Goal: Task Accomplishment & Management: Complete application form

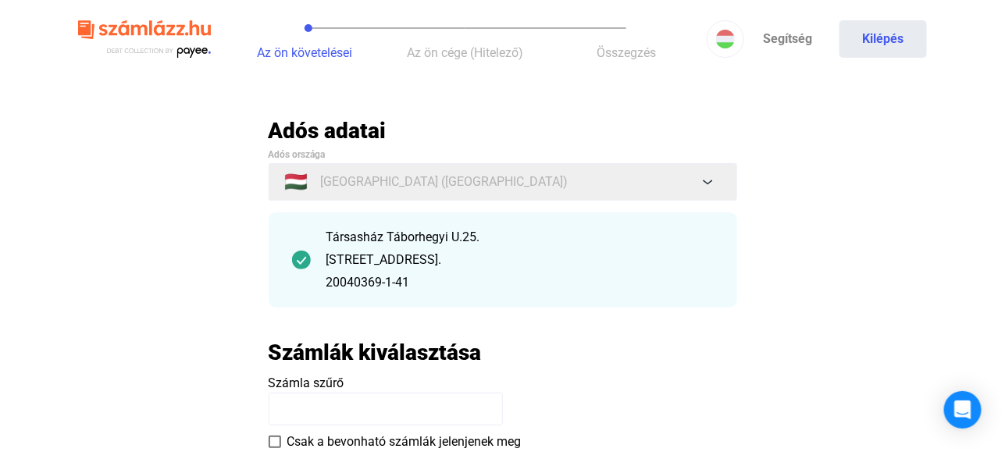
scroll to position [78, 0]
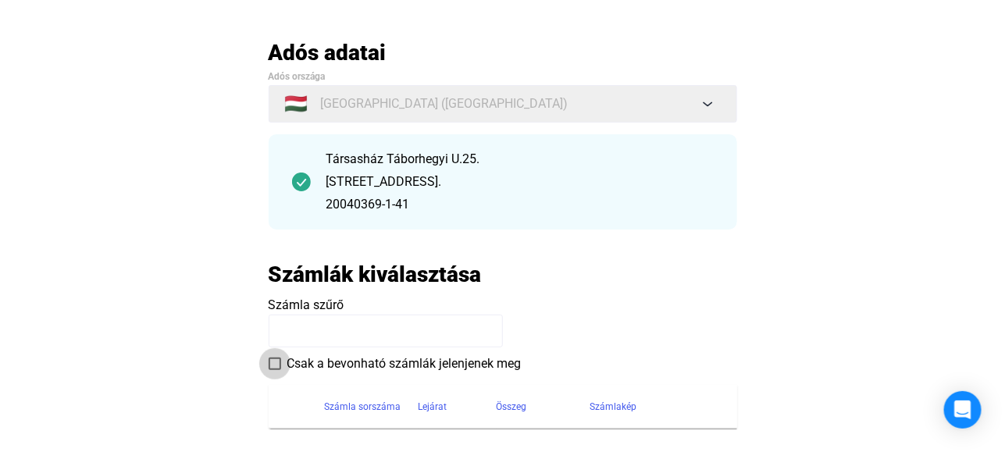
click at [274, 362] on span at bounding box center [275, 364] width 12 height 12
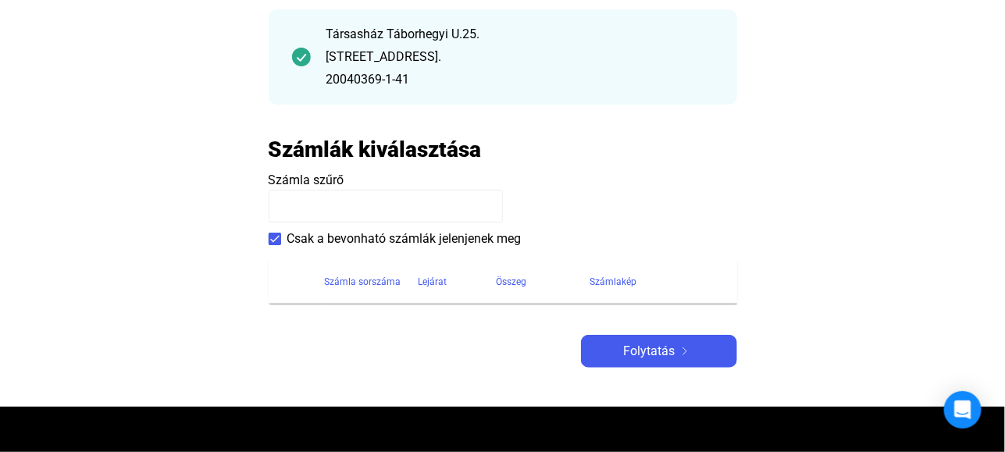
scroll to position [234, 0]
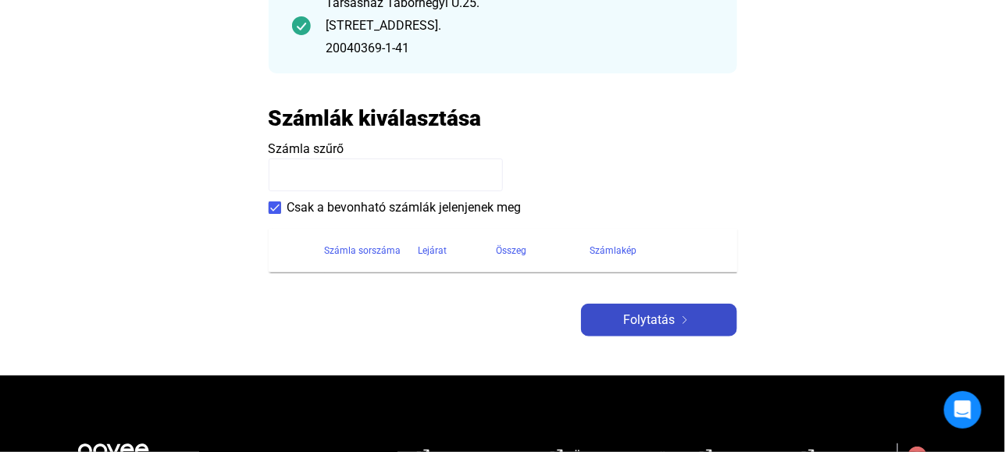
click at [654, 320] on span "Folytatás" at bounding box center [650, 320] width 52 height 19
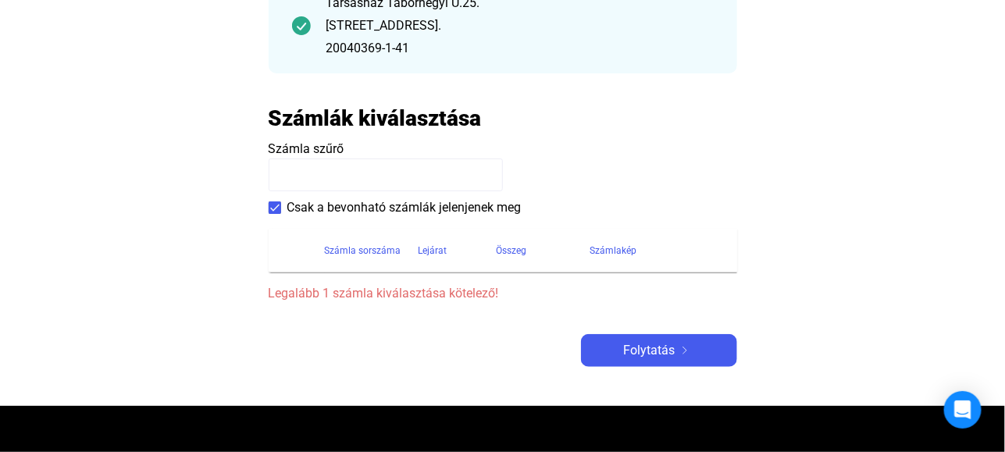
click at [331, 170] on input at bounding box center [386, 174] width 234 height 33
click at [273, 206] on span at bounding box center [275, 207] width 12 height 12
click at [298, 178] on input at bounding box center [386, 174] width 234 height 33
click at [291, 173] on input at bounding box center [386, 174] width 234 height 33
paste input "**********"
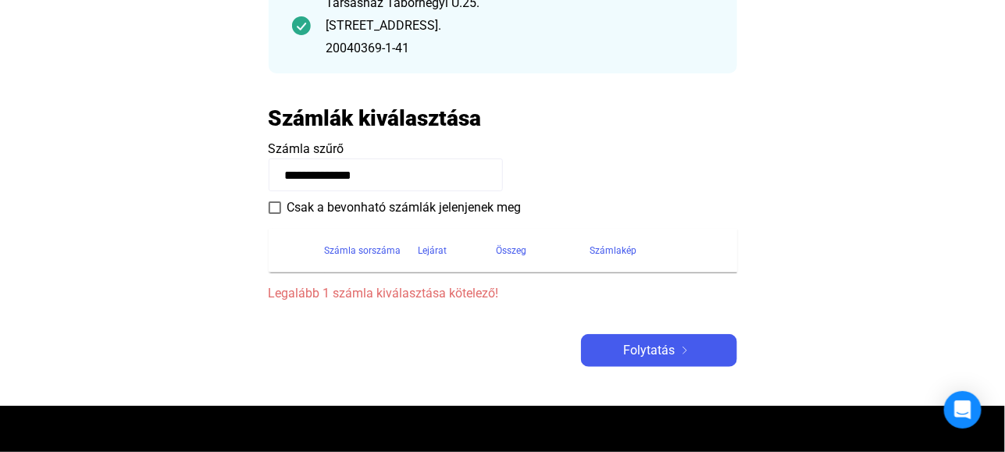
type input "**********"
click at [276, 206] on span at bounding box center [275, 207] width 12 height 12
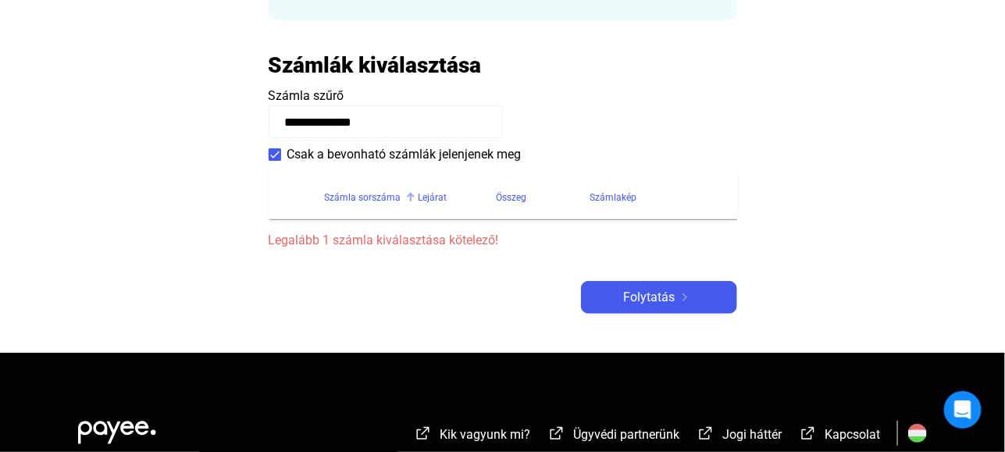
scroll to position [312, 0]
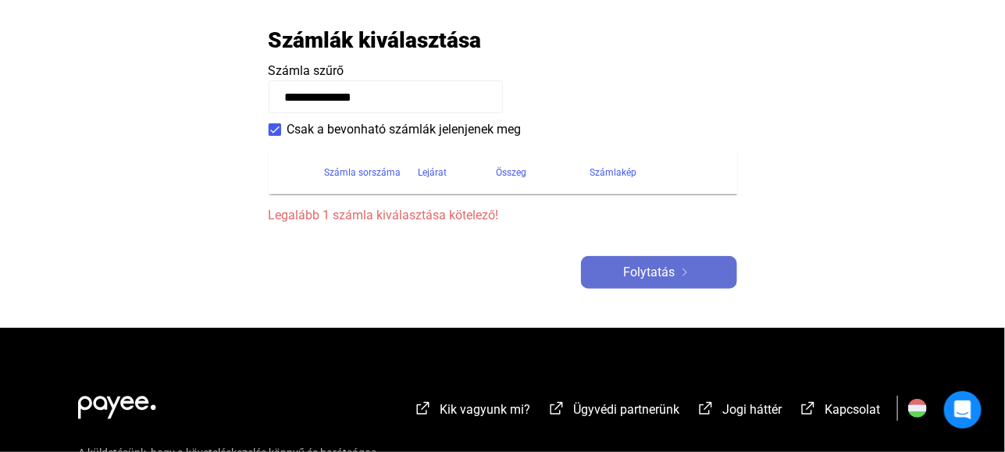
click at [647, 273] on span "Folytatás" at bounding box center [650, 272] width 52 height 19
click at [393, 172] on div "Számla sorszáma" at bounding box center [363, 172] width 77 height 19
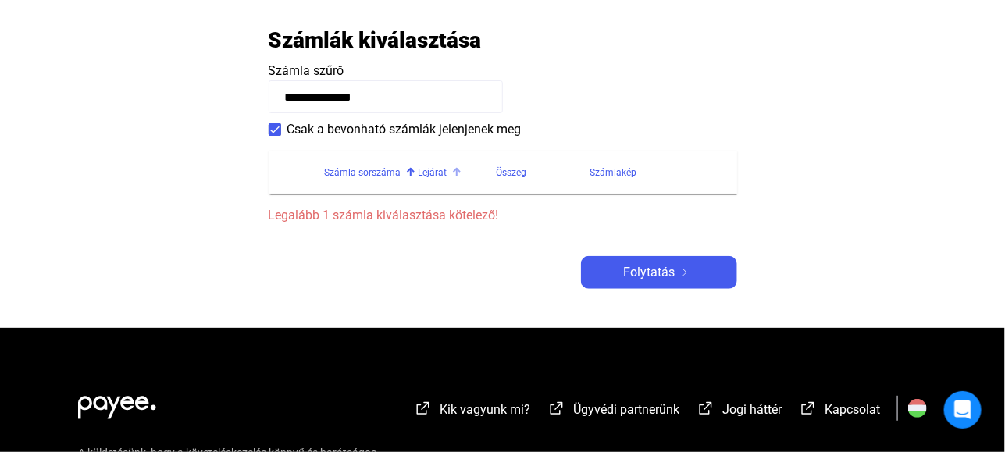
click at [431, 172] on div "Lejárat" at bounding box center [432, 172] width 29 height 19
click at [515, 173] on div "Összeg" at bounding box center [512, 172] width 30 height 19
click at [601, 176] on div "Számlakép" at bounding box center [613, 172] width 47 height 19
click at [646, 173] on div at bounding box center [647, 173] width 2 height 8
click at [618, 170] on div "Számlakép" at bounding box center [613, 172] width 47 height 19
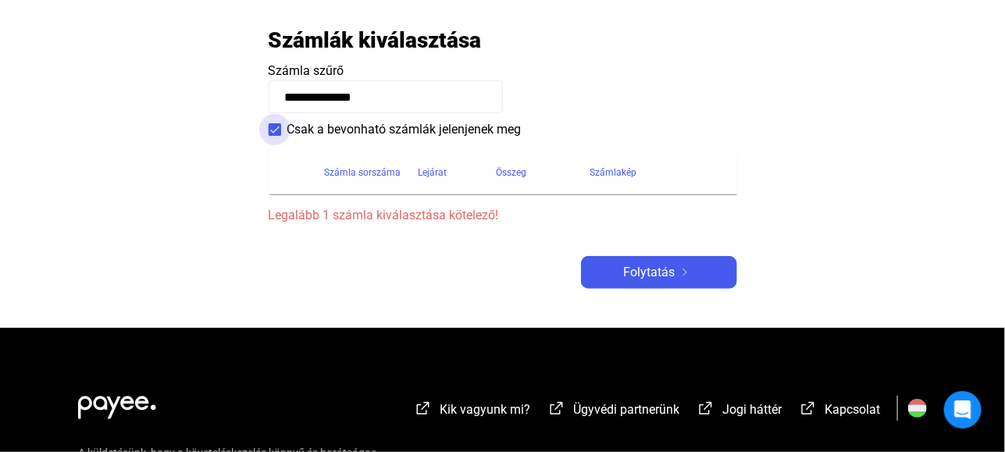
click at [275, 127] on span at bounding box center [275, 129] width 12 height 12
click at [272, 128] on span at bounding box center [275, 129] width 12 height 12
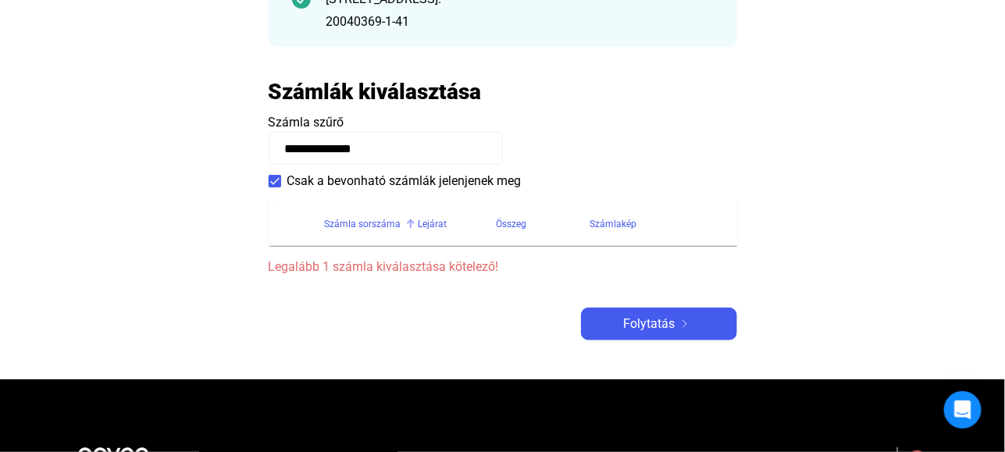
scroll to position [234, 0]
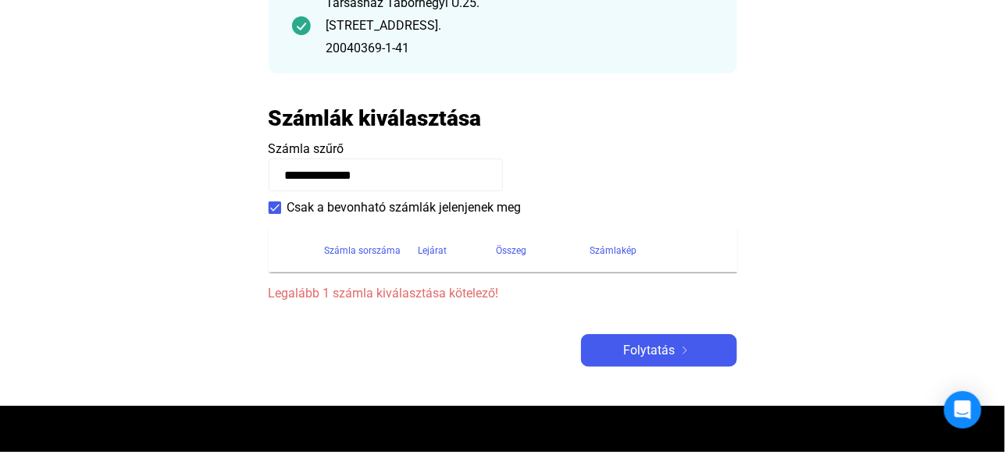
click at [386, 299] on span "Legalább 1 számla kiválasztása kötelező!" at bounding box center [503, 293] width 468 height 19
click at [329, 247] on div "Számla sorszáma" at bounding box center [363, 250] width 77 height 19
click at [317, 169] on input "**********" at bounding box center [386, 174] width 234 height 33
click at [373, 249] on div "Számla sorszáma" at bounding box center [363, 250] width 77 height 19
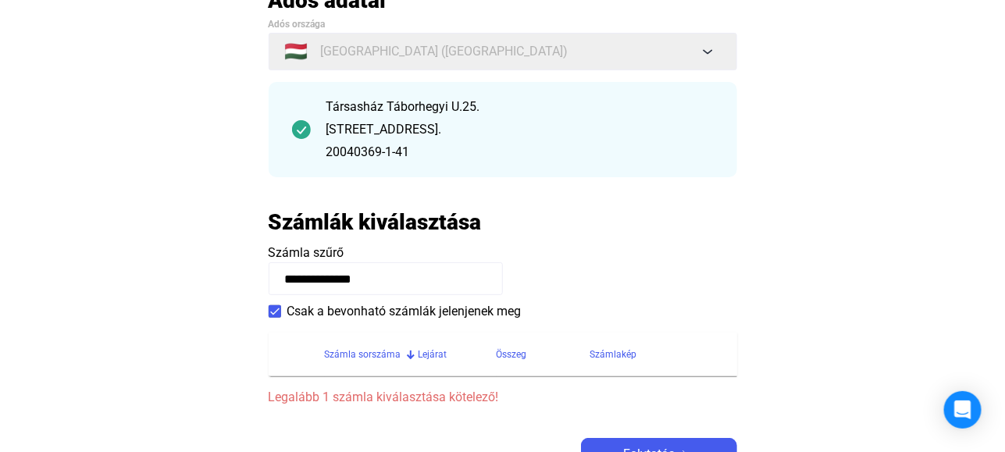
scroll to position [156, 0]
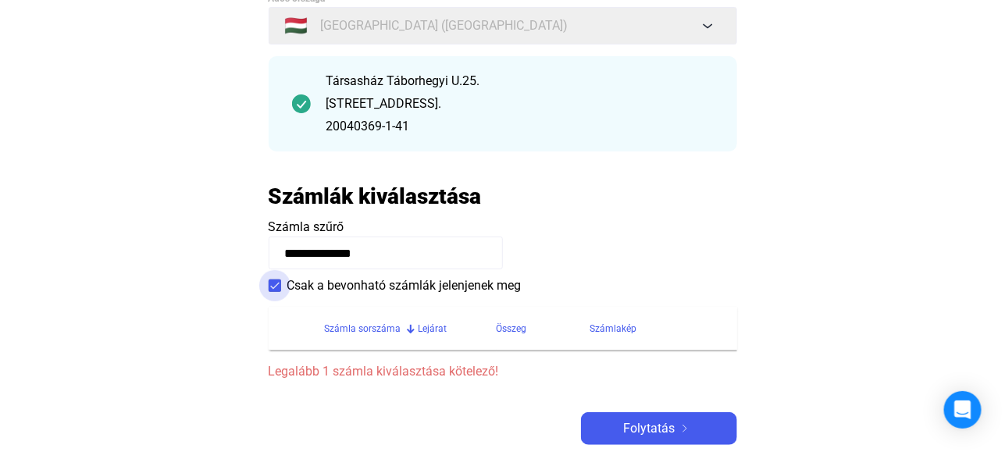
click at [275, 287] on span at bounding box center [275, 286] width 12 height 12
click at [345, 326] on div "Számla sorszáma" at bounding box center [363, 328] width 77 height 19
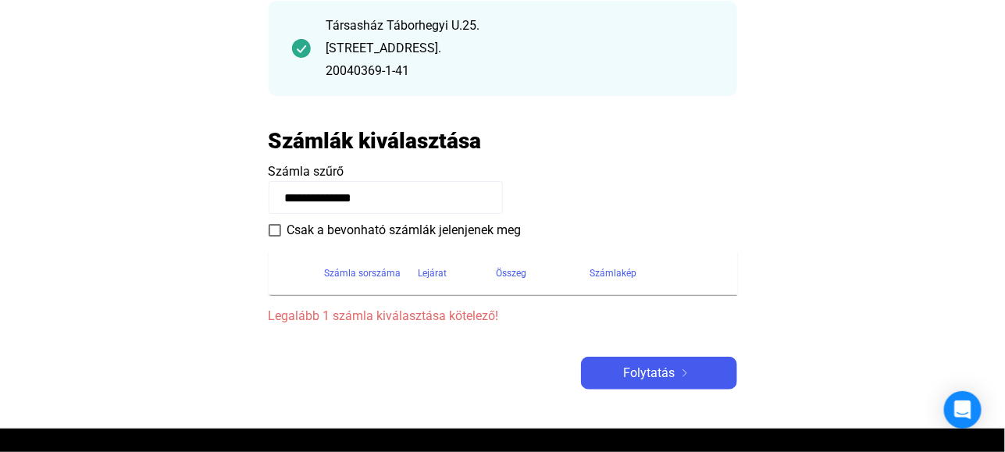
scroll to position [234, 0]
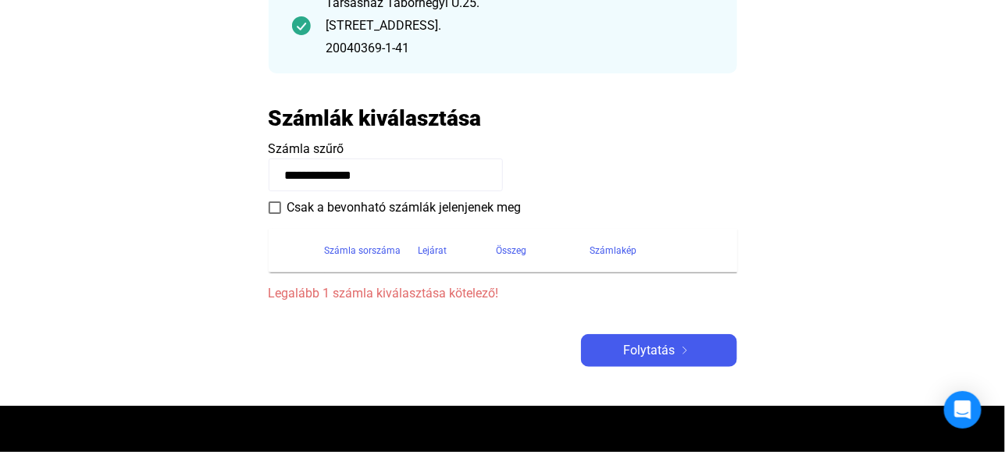
click at [337, 291] on span "Legalább 1 számla kiválasztása kötelező!" at bounding box center [503, 293] width 468 height 19
drag, startPoint x: 315, startPoint y: 184, endPoint x: 332, endPoint y: 180, distance: 17.8
click at [319, 183] on input "**********" at bounding box center [386, 174] width 234 height 33
click at [386, 171] on input "**********" at bounding box center [386, 174] width 234 height 33
click at [391, 177] on input "**********" at bounding box center [386, 174] width 234 height 33
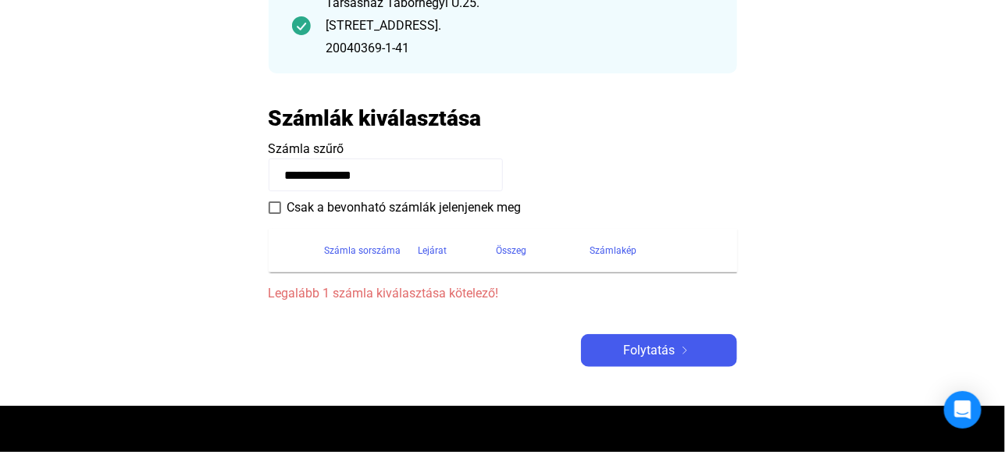
click at [326, 150] on span "Számla szűrő" at bounding box center [307, 148] width 76 height 15
click at [443, 111] on h2 "Számlák kiválasztása" at bounding box center [375, 118] width 213 height 27
click at [390, 163] on input "**********" at bounding box center [386, 174] width 234 height 33
drag, startPoint x: 393, startPoint y: 170, endPoint x: 276, endPoint y: 181, distance: 117.6
click at [276, 181] on input "**********" at bounding box center [386, 174] width 234 height 33
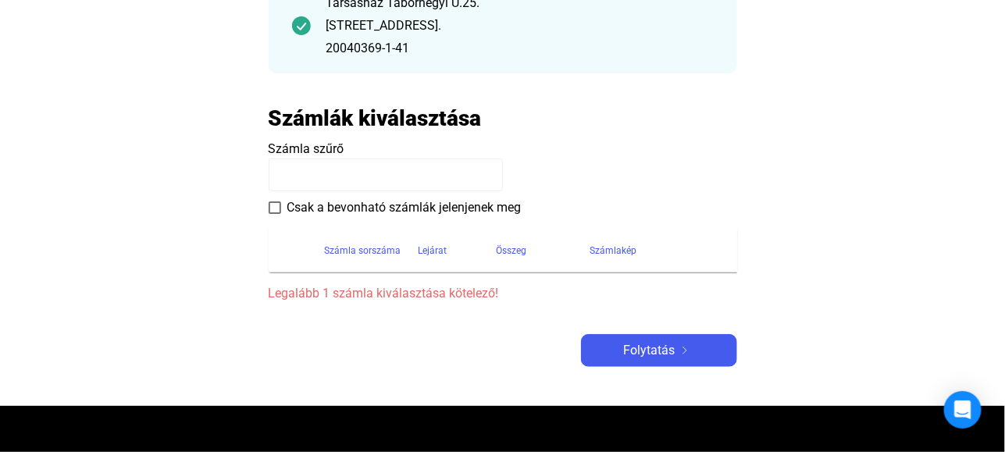
drag, startPoint x: 276, startPoint y: 181, endPoint x: 406, endPoint y: 162, distance: 131.7
click at [308, 176] on input at bounding box center [386, 174] width 234 height 33
click at [276, 205] on span at bounding box center [275, 207] width 12 height 12
click at [299, 262] on th at bounding box center [297, 251] width 56 height 44
click at [363, 251] on div "Számla sorszáma" at bounding box center [363, 250] width 77 height 19
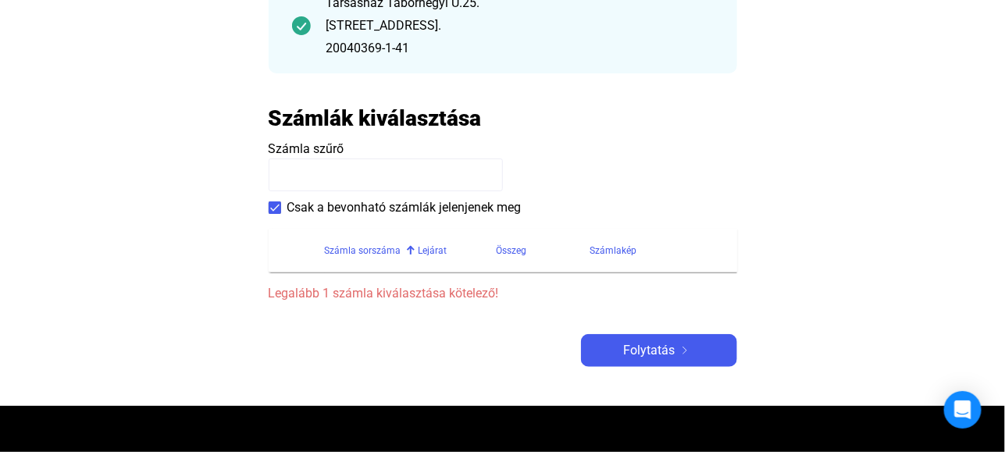
click at [363, 251] on div "Számla sorszáma" at bounding box center [363, 250] width 77 height 19
click at [519, 248] on div "Összeg" at bounding box center [512, 250] width 30 height 19
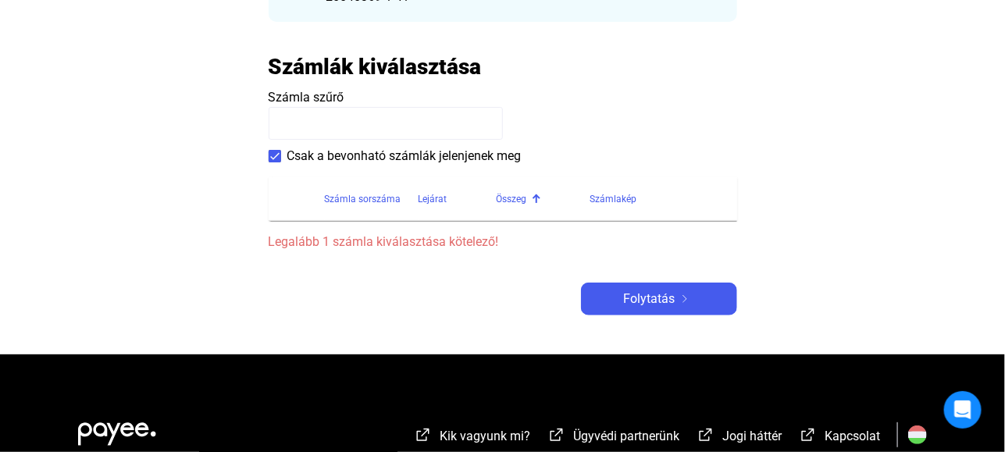
scroll to position [312, 0]
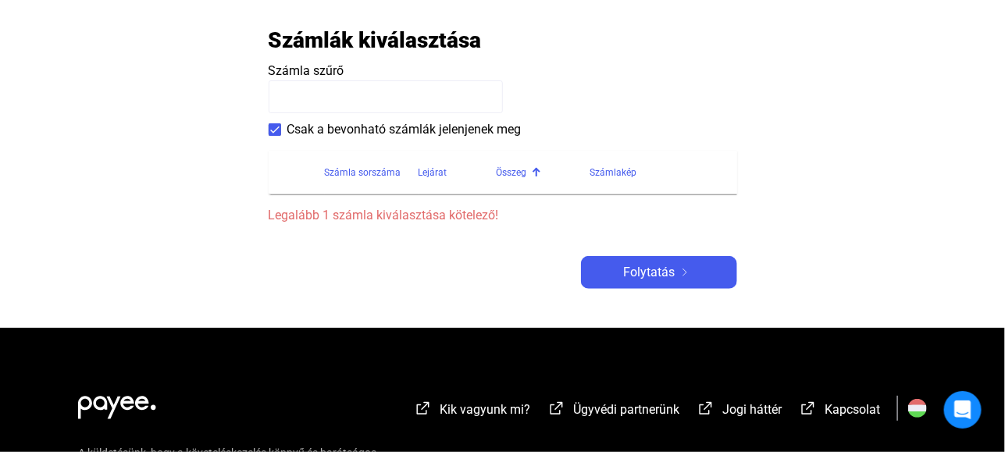
click at [441, 219] on span "Legalább 1 számla kiválasztása kötelező!" at bounding box center [503, 215] width 468 height 19
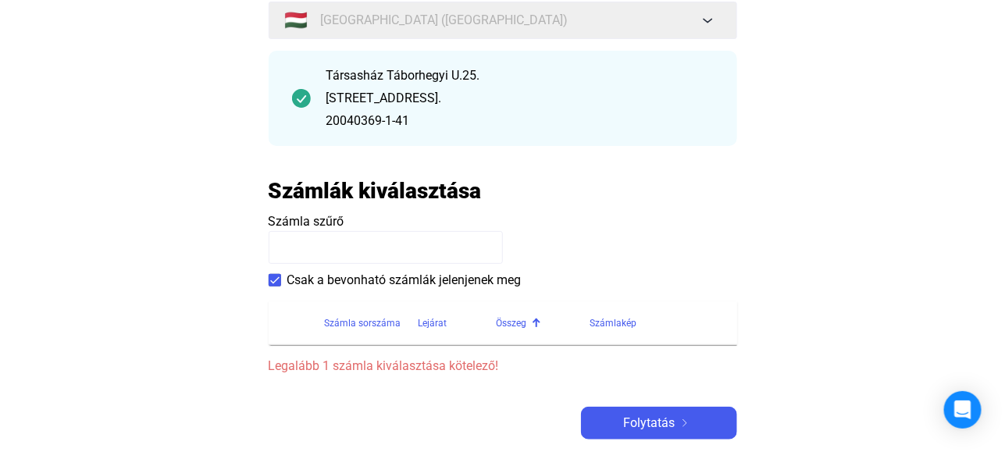
scroll to position [156, 0]
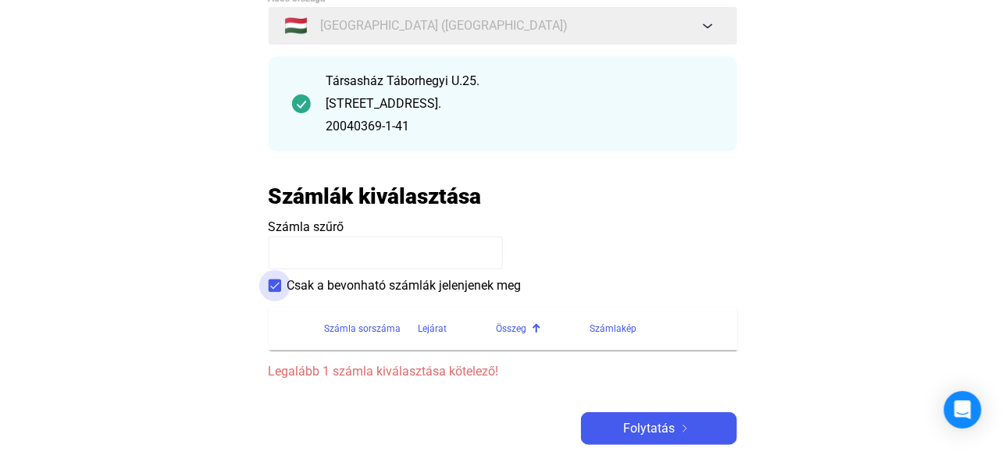
click at [276, 284] on span at bounding box center [275, 286] width 12 height 12
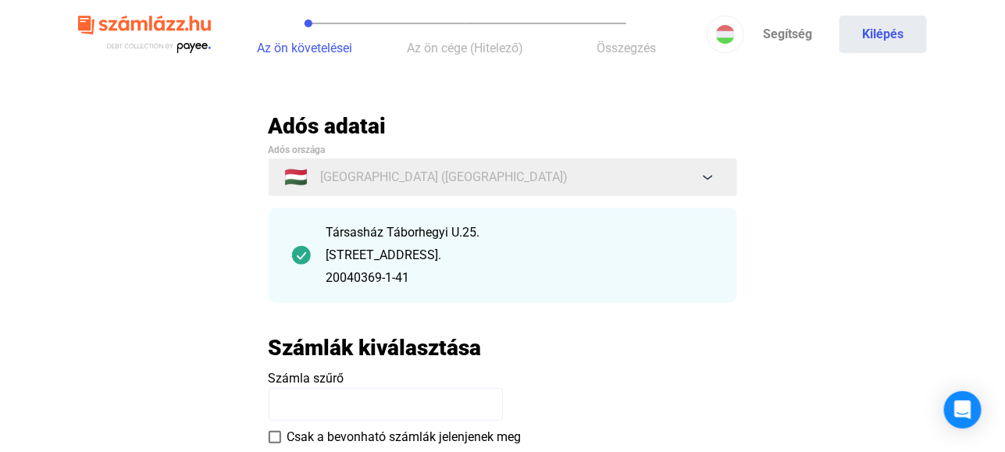
scroll to position [0, 0]
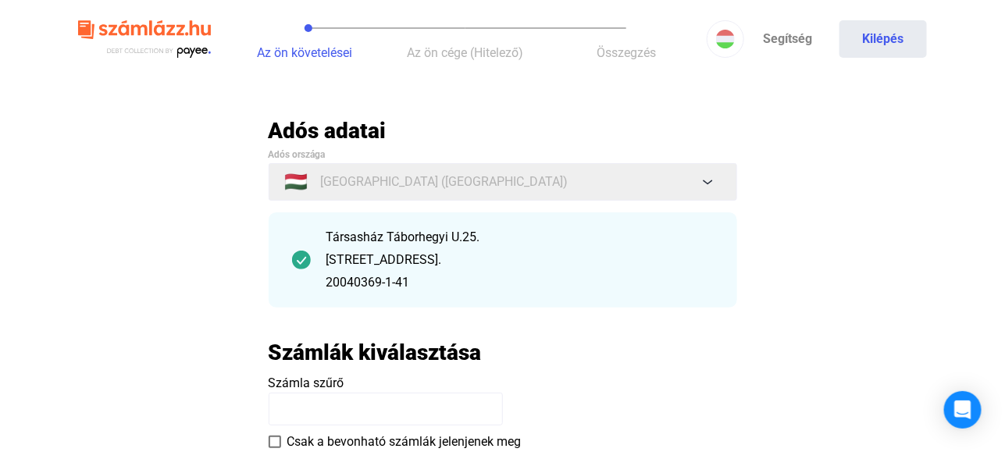
click at [411, 251] on div "[STREET_ADDRESS]." at bounding box center [519, 260] width 387 height 19
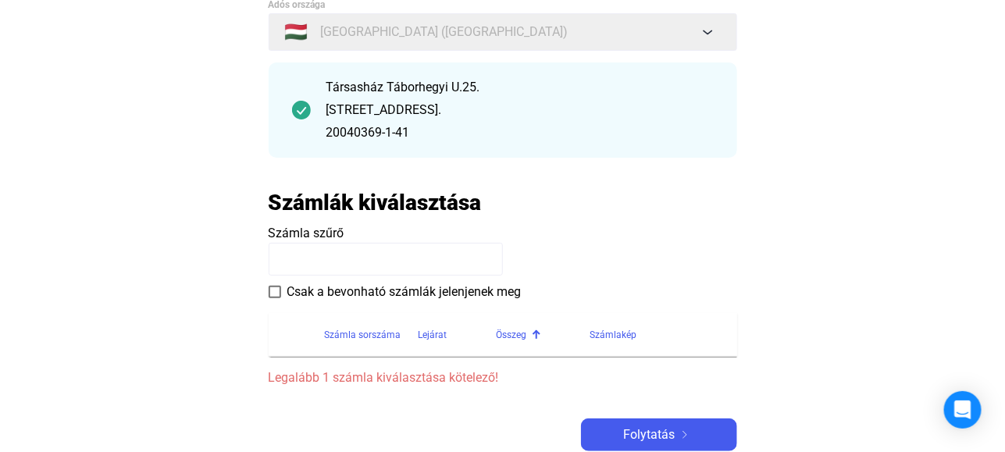
scroll to position [156, 0]
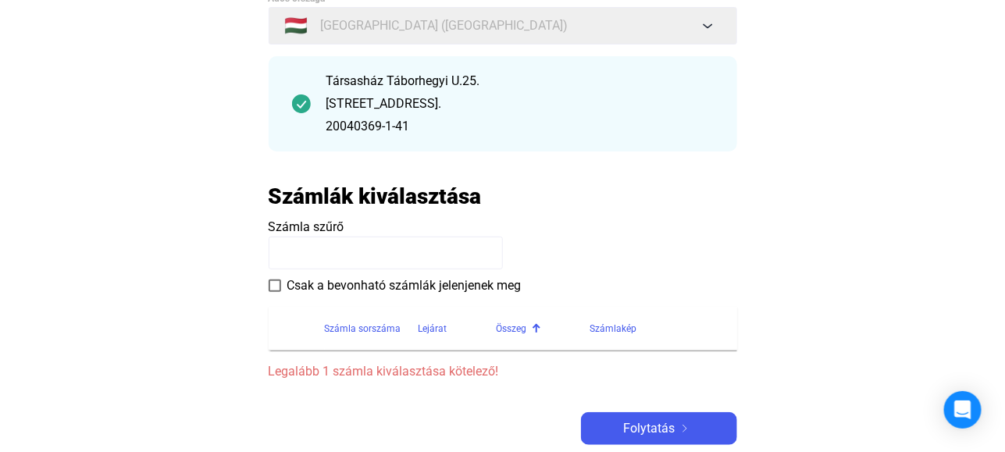
click at [312, 247] on input at bounding box center [386, 253] width 234 height 33
click at [290, 231] on span "Számla szűrő" at bounding box center [307, 226] width 76 height 15
click at [279, 261] on input at bounding box center [386, 253] width 234 height 33
click at [269, 249] on input at bounding box center [386, 253] width 234 height 33
click at [372, 249] on input at bounding box center [386, 253] width 234 height 33
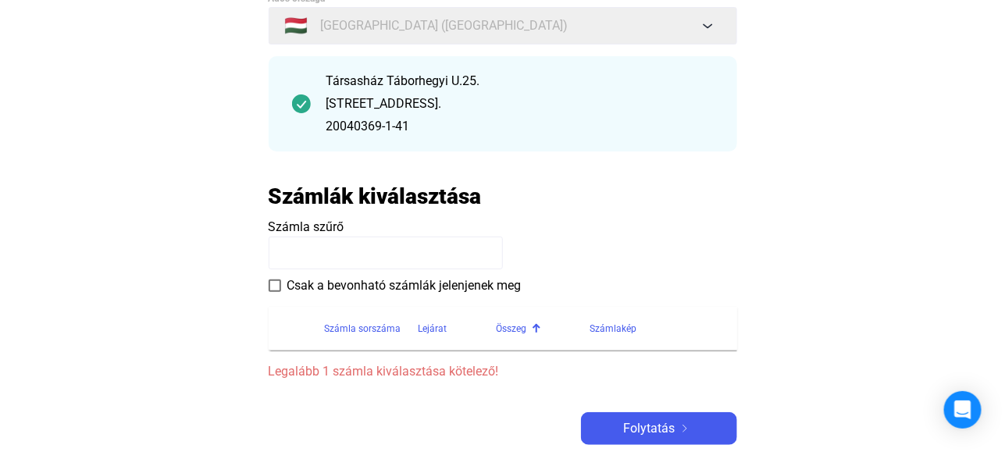
click at [354, 252] on input at bounding box center [386, 253] width 234 height 33
click at [471, 243] on input at bounding box center [386, 253] width 234 height 33
click at [376, 328] on div "Számla sorszáma" at bounding box center [363, 328] width 77 height 19
click at [452, 324] on div at bounding box center [456, 325] width 9 height 2
click at [457, 326] on div at bounding box center [458, 326] width 5 height 5
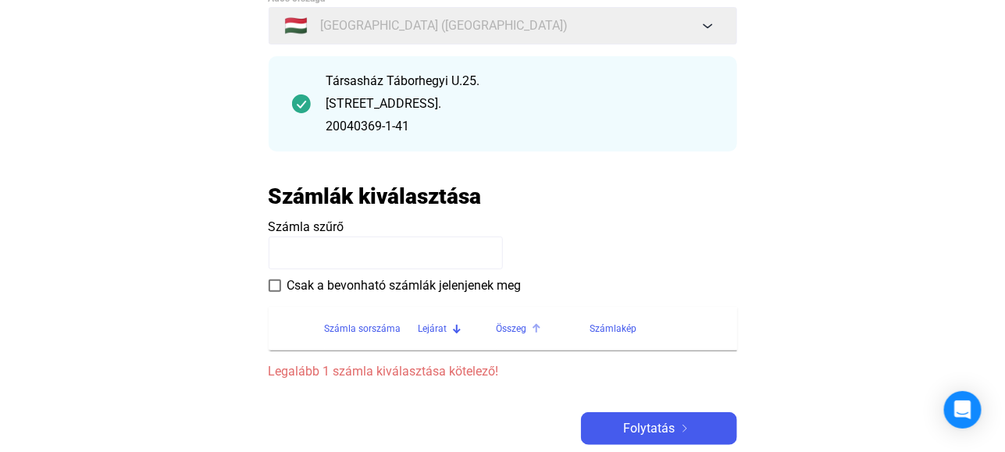
click at [534, 325] on div at bounding box center [534, 326] width 5 height 5
click at [280, 246] on input at bounding box center [386, 253] width 234 height 33
paste input "**********"
type input "**********"
click at [314, 314] on th at bounding box center [297, 329] width 56 height 44
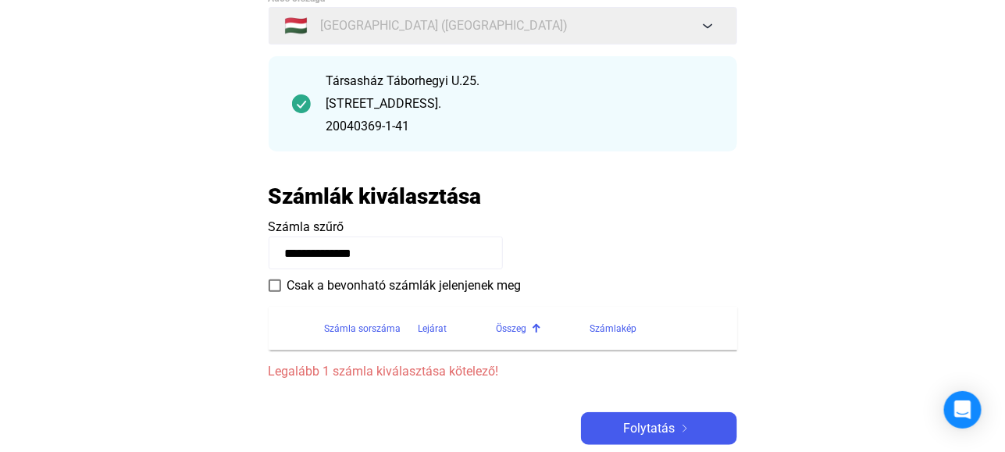
scroll to position [234, 0]
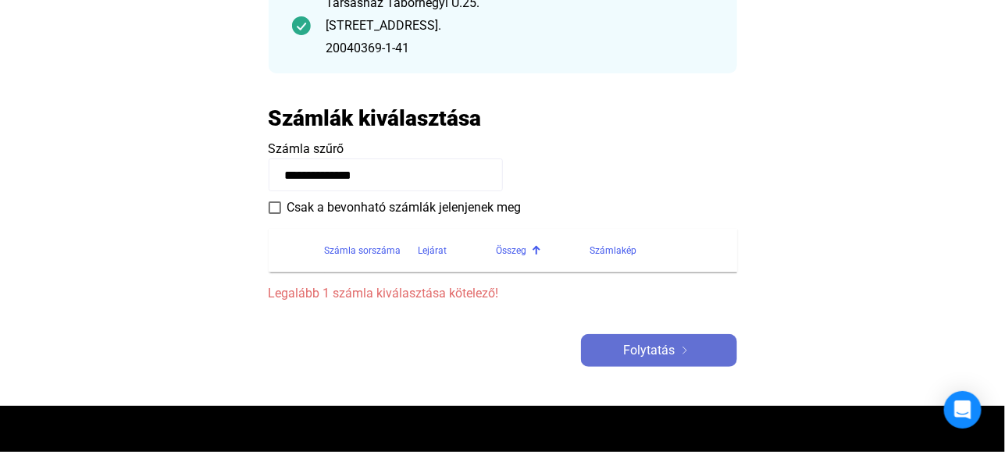
click at [654, 354] on span "Folytatás" at bounding box center [650, 350] width 52 height 19
click at [451, 301] on span "Legalább 1 számla kiválasztása kötelező!" at bounding box center [503, 293] width 468 height 19
click at [465, 288] on span "Legalább 1 számla kiválasztása kötelező!" at bounding box center [503, 293] width 468 height 19
drag, startPoint x: 497, startPoint y: 289, endPoint x: 265, endPoint y: 305, distance: 232.5
click at [265, 305] on main "**********" at bounding box center [502, 144] width 1005 height 523
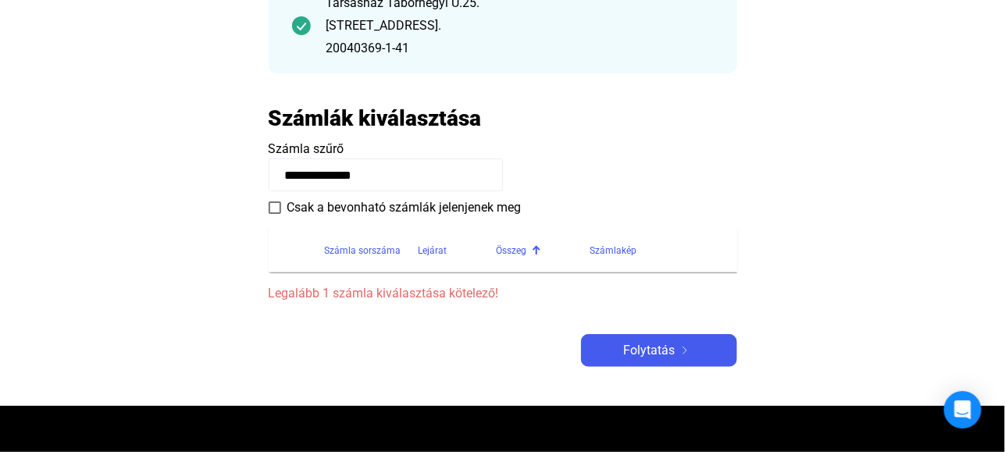
drag, startPoint x: 265, startPoint y: 305, endPoint x: 435, endPoint y: 358, distance: 177.6
click at [435, 358] on div "**********" at bounding box center [503, 125] width 468 height 484
click at [643, 247] on div at bounding box center [645, 248] width 5 height 5
click at [612, 251] on div "Számlakép" at bounding box center [613, 250] width 47 height 19
click at [647, 358] on span "Folytatás" at bounding box center [650, 350] width 52 height 19
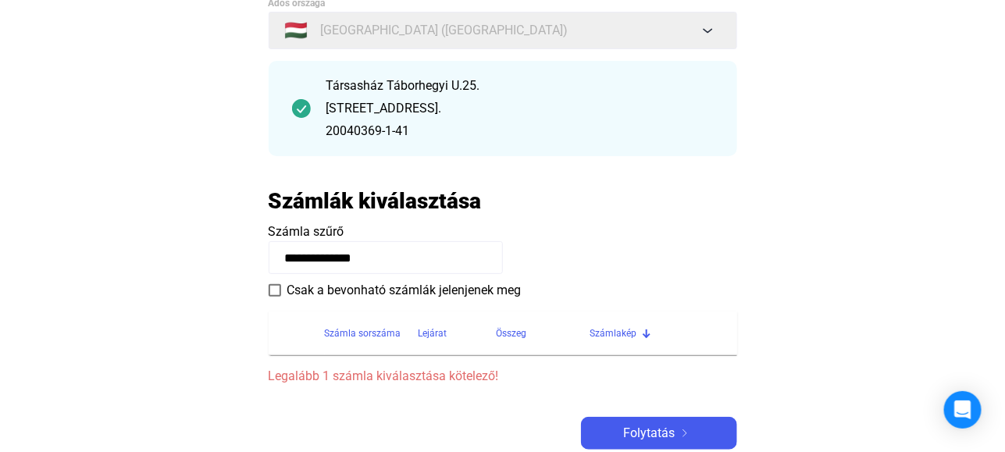
scroll to position [0, 0]
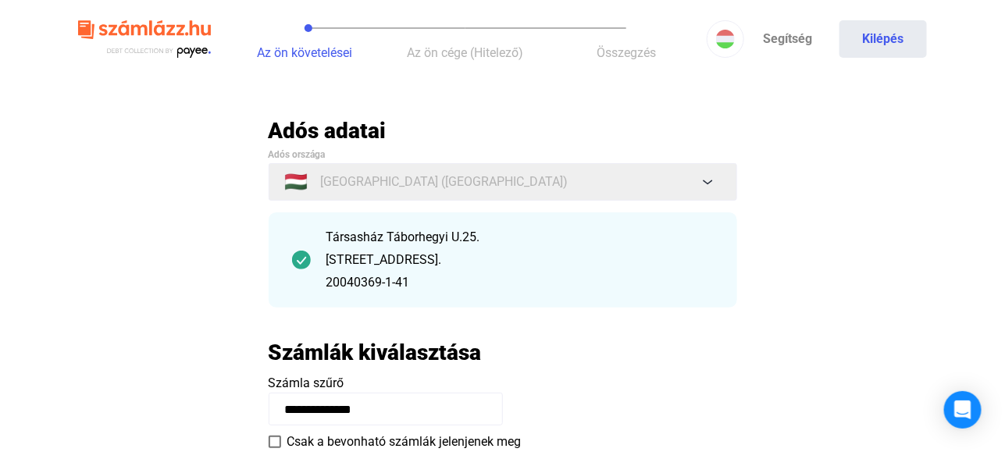
click at [457, 52] on span "Az ön cége (Hitelező)" at bounding box center [466, 52] width 116 height 15
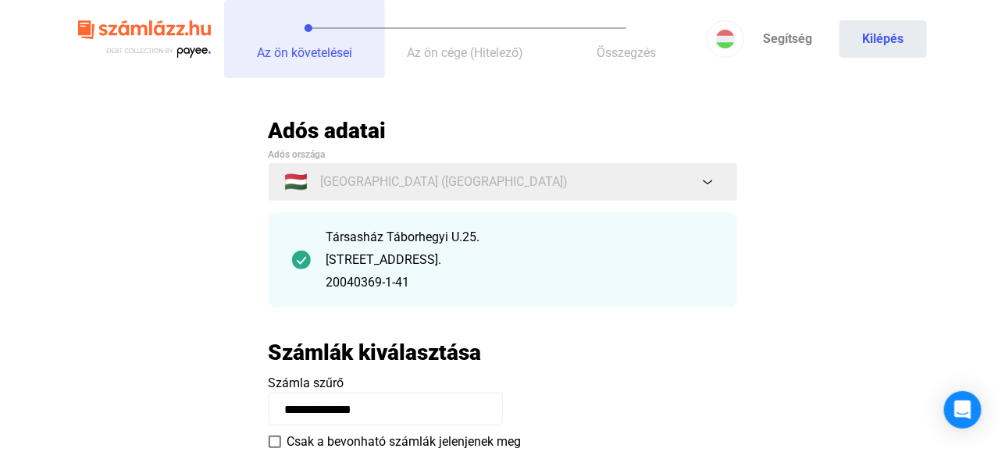
drag, startPoint x: 306, startPoint y: 24, endPoint x: 330, endPoint y: 25, distance: 24.2
click at [330, 25] on button "Az ön követelései" at bounding box center [304, 39] width 161 height 78
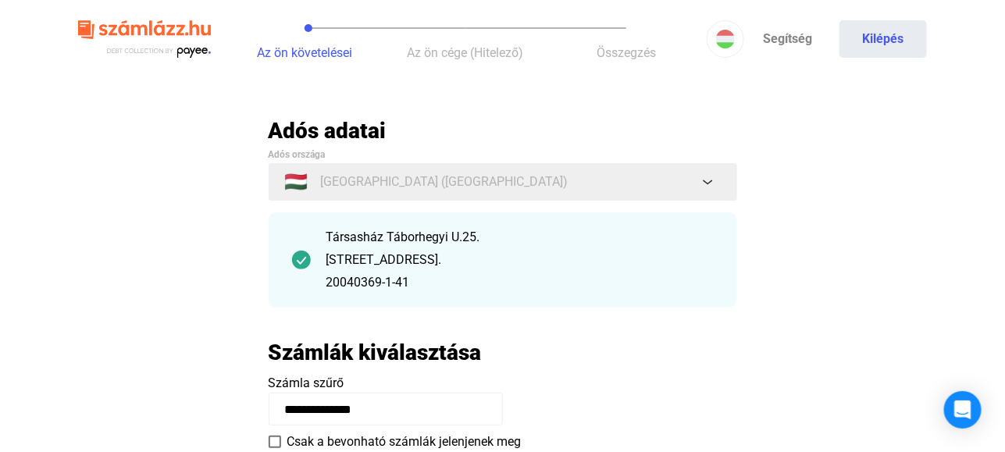
click at [313, 25] on button "Az ön követelései" at bounding box center [304, 39] width 161 height 78
click at [183, 160] on main "**********" at bounding box center [502, 378] width 1005 height 523
